Goal: Task Accomplishment & Management: Manage account settings

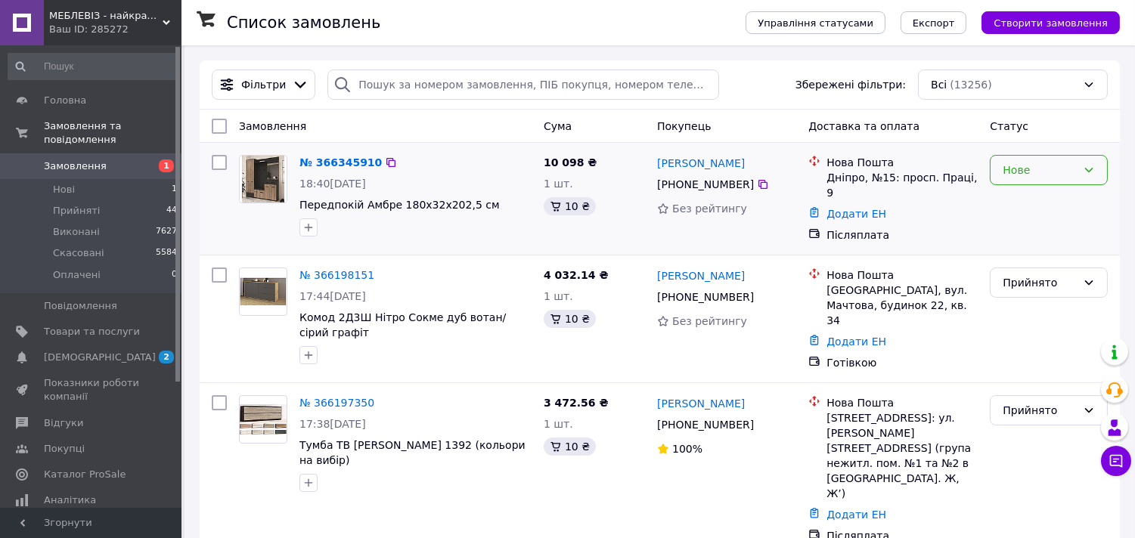
click at [1083, 172] on icon at bounding box center [1089, 170] width 12 height 12
click at [1045, 206] on li "Прийнято" at bounding box center [1049, 204] width 116 height 27
click at [70, 351] on span "[DEMOGRAPHIC_DATA]" at bounding box center [100, 358] width 112 height 14
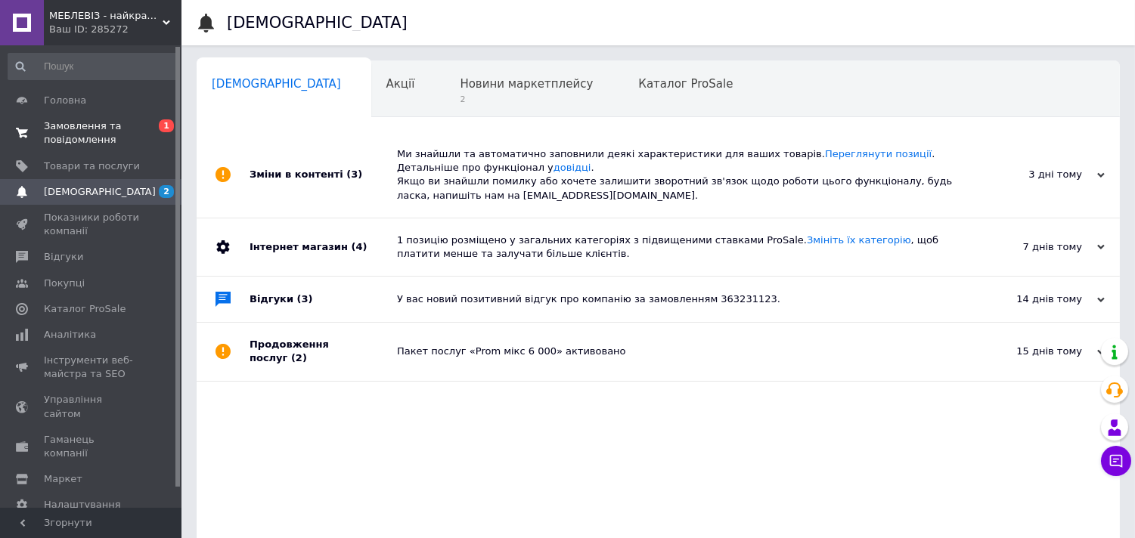
click at [88, 141] on span "Замовлення та повідомлення" at bounding box center [92, 132] width 96 height 27
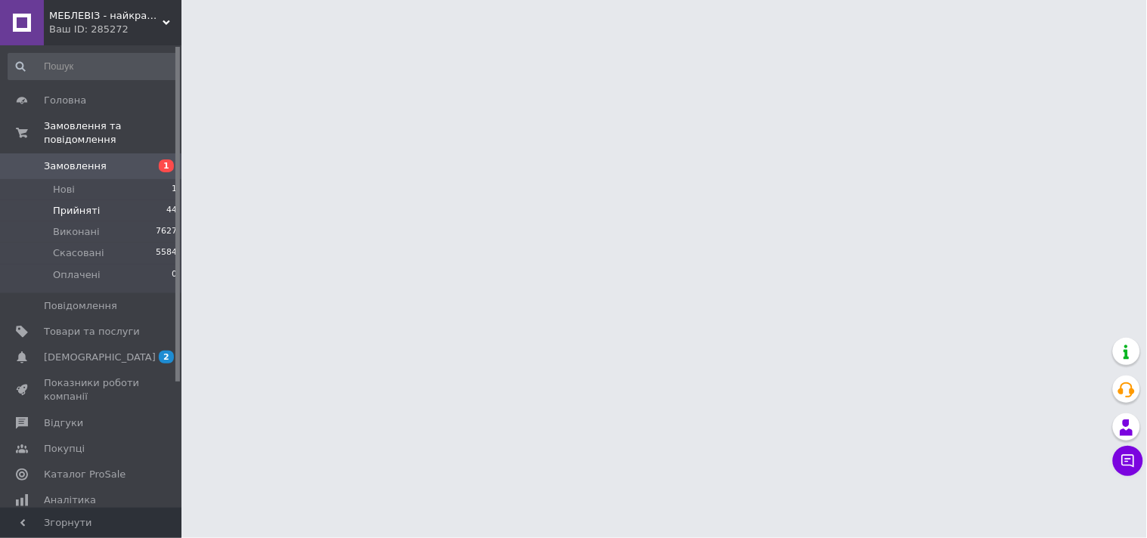
click at [85, 204] on span "Прийняті" at bounding box center [76, 211] width 47 height 14
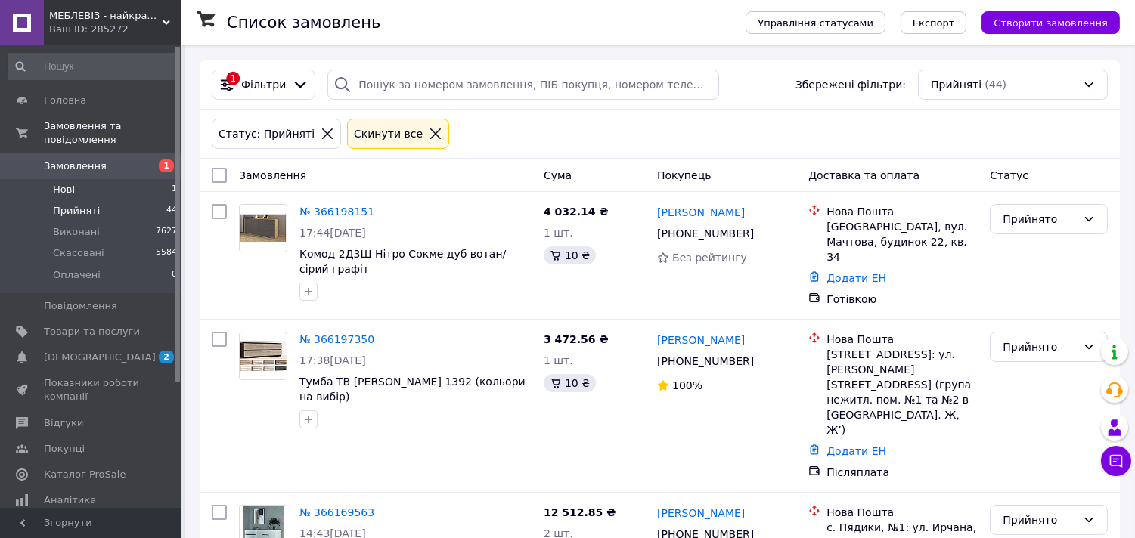
click at [67, 183] on span "Нові" at bounding box center [64, 190] width 22 height 14
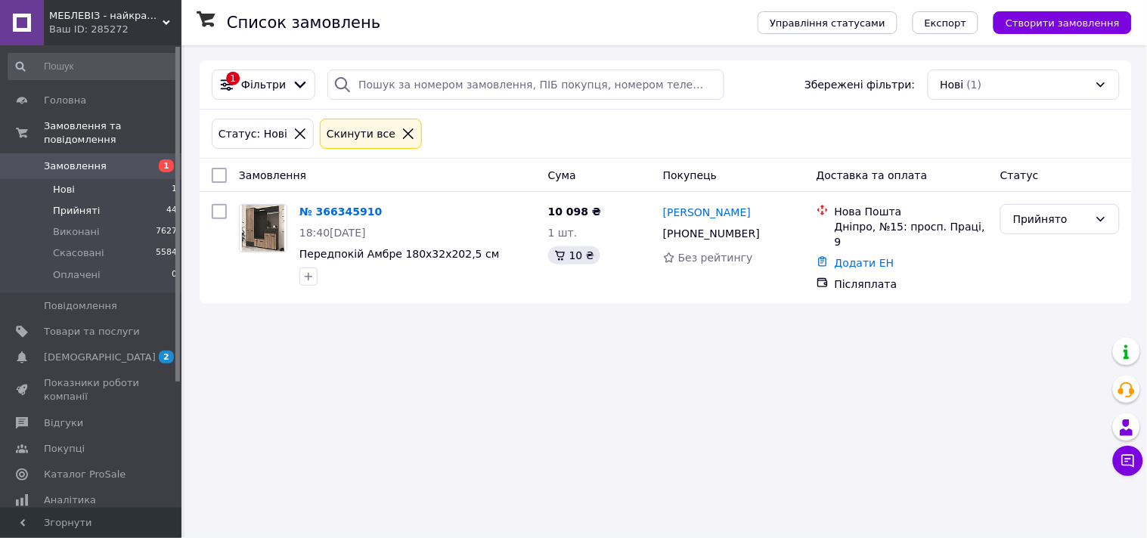
click at [76, 204] on span "Прийняті" at bounding box center [76, 211] width 47 height 14
